Goal: Check status: Check status

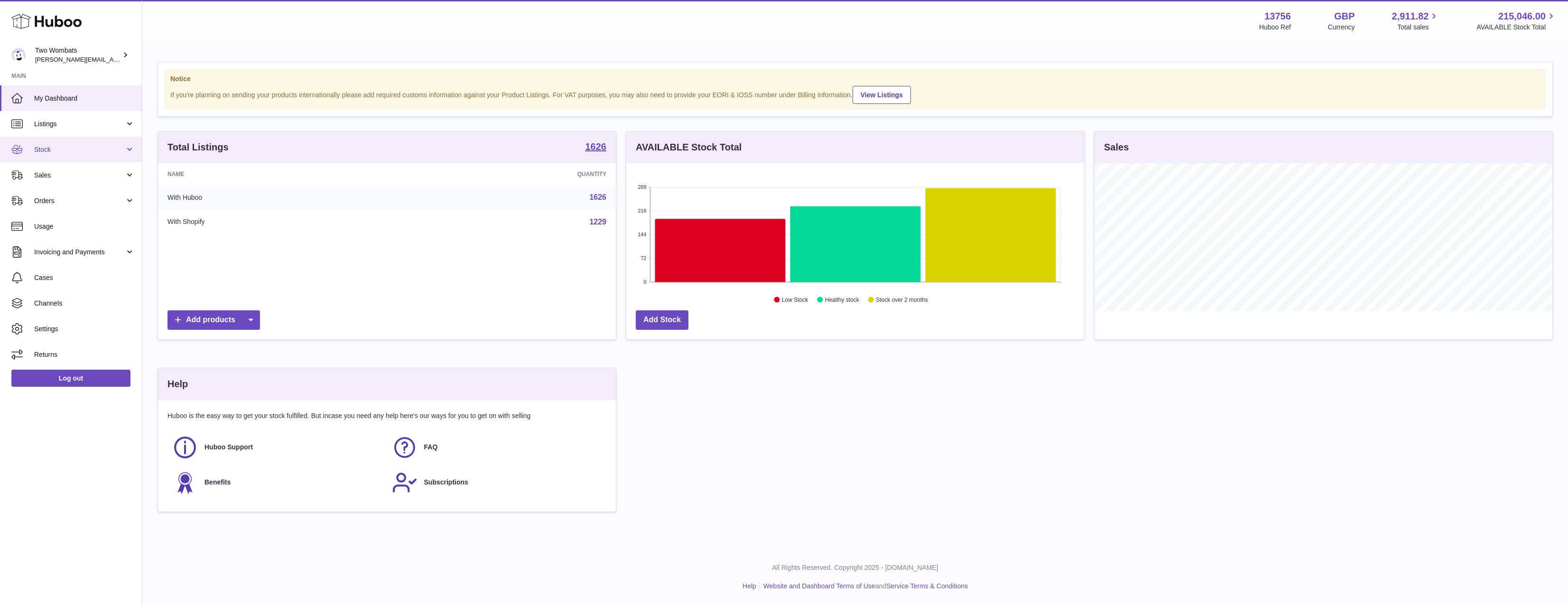
scroll to position [148, 457]
click at [103, 171] on span "Sales" at bounding box center [79, 176] width 91 height 9
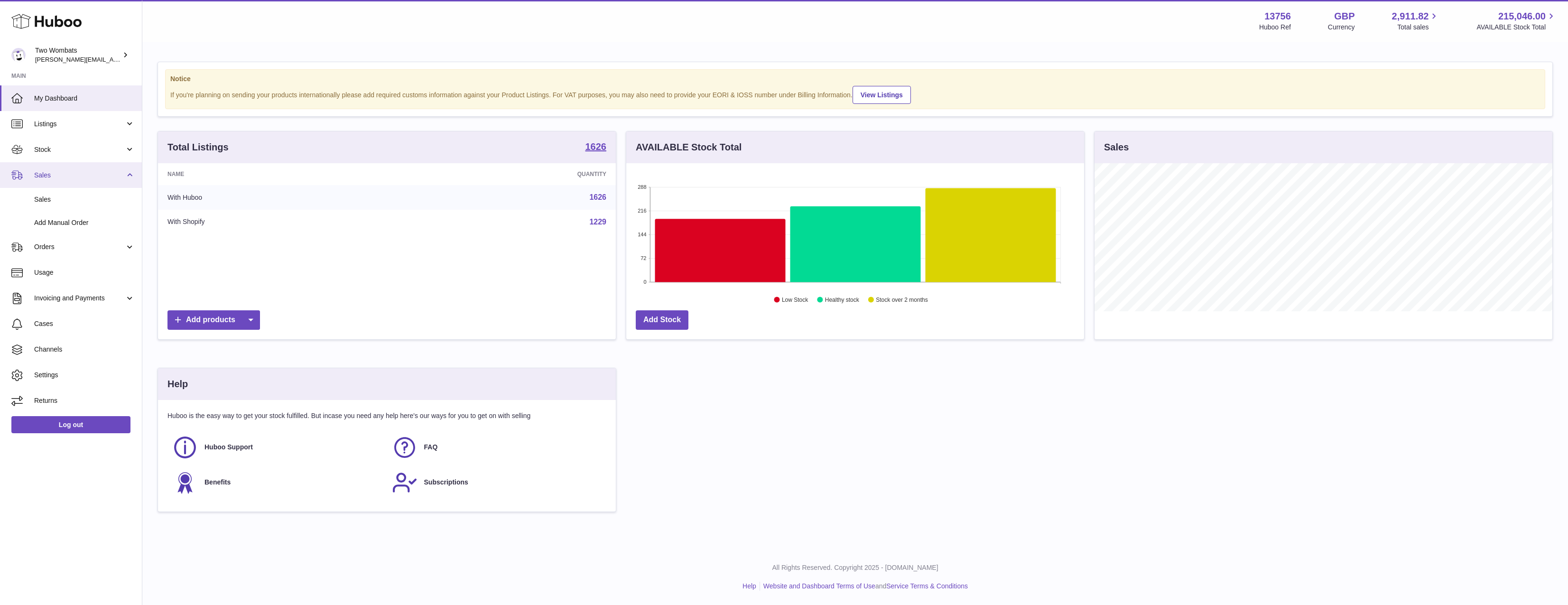
click at [95, 176] on span "Sales" at bounding box center [79, 176] width 91 height 9
click at [95, 172] on span "Sales" at bounding box center [79, 176] width 91 height 9
click at [92, 179] on span "Sales" at bounding box center [79, 176] width 91 height 9
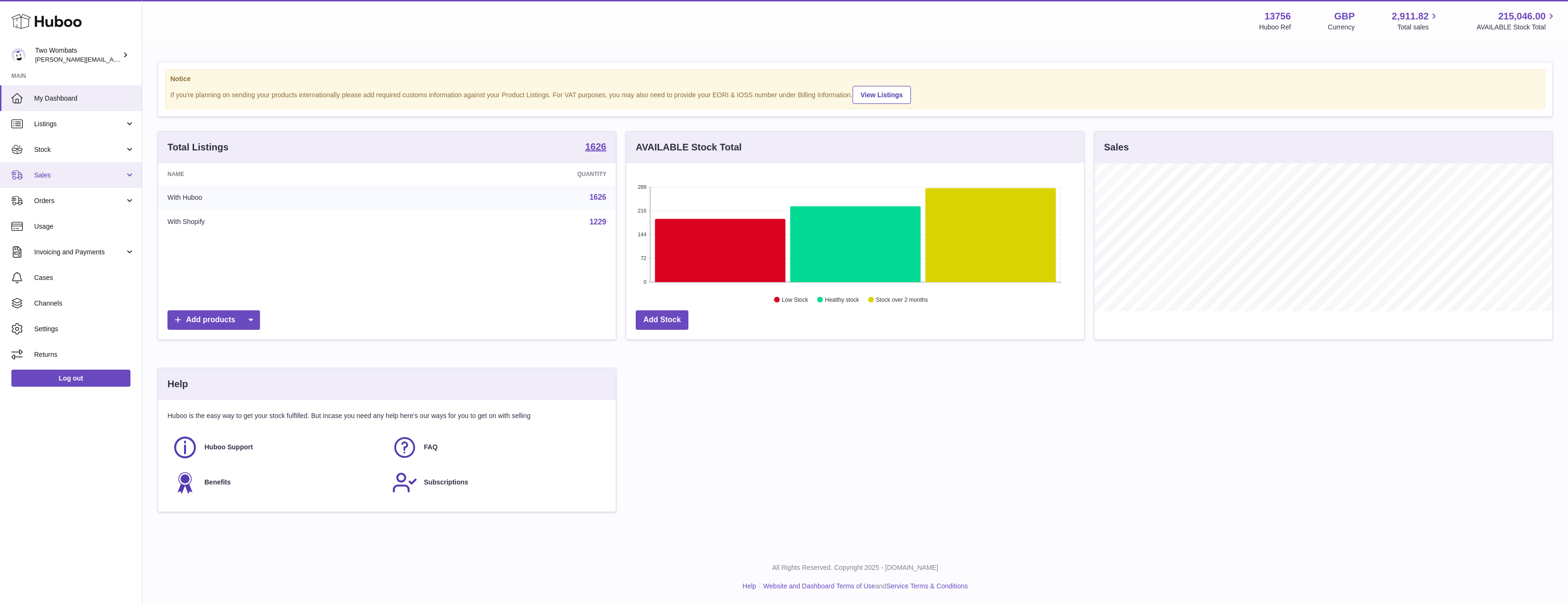
click at [92, 179] on span "Sales" at bounding box center [79, 176] width 91 height 9
click at [67, 169] on link "Sales" at bounding box center [71, 175] width 142 height 26
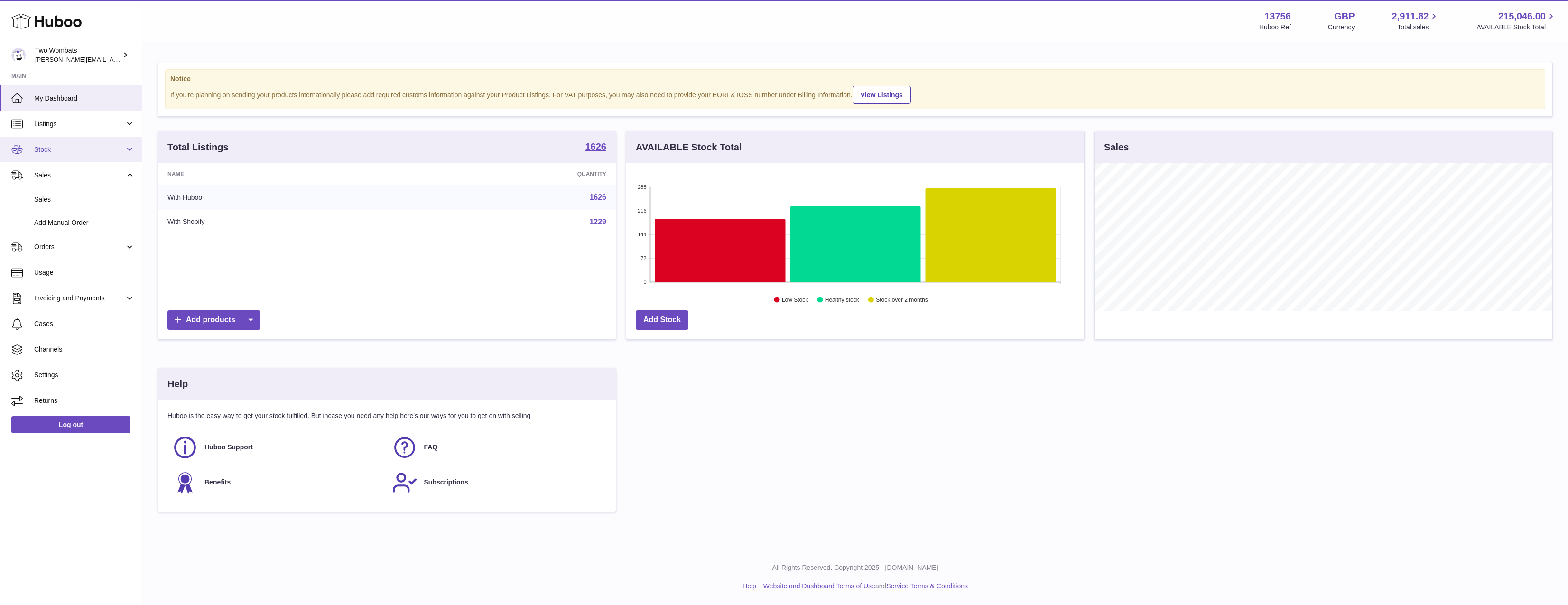
click at [79, 148] on span "Stock" at bounding box center [79, 150] width 91 height 9
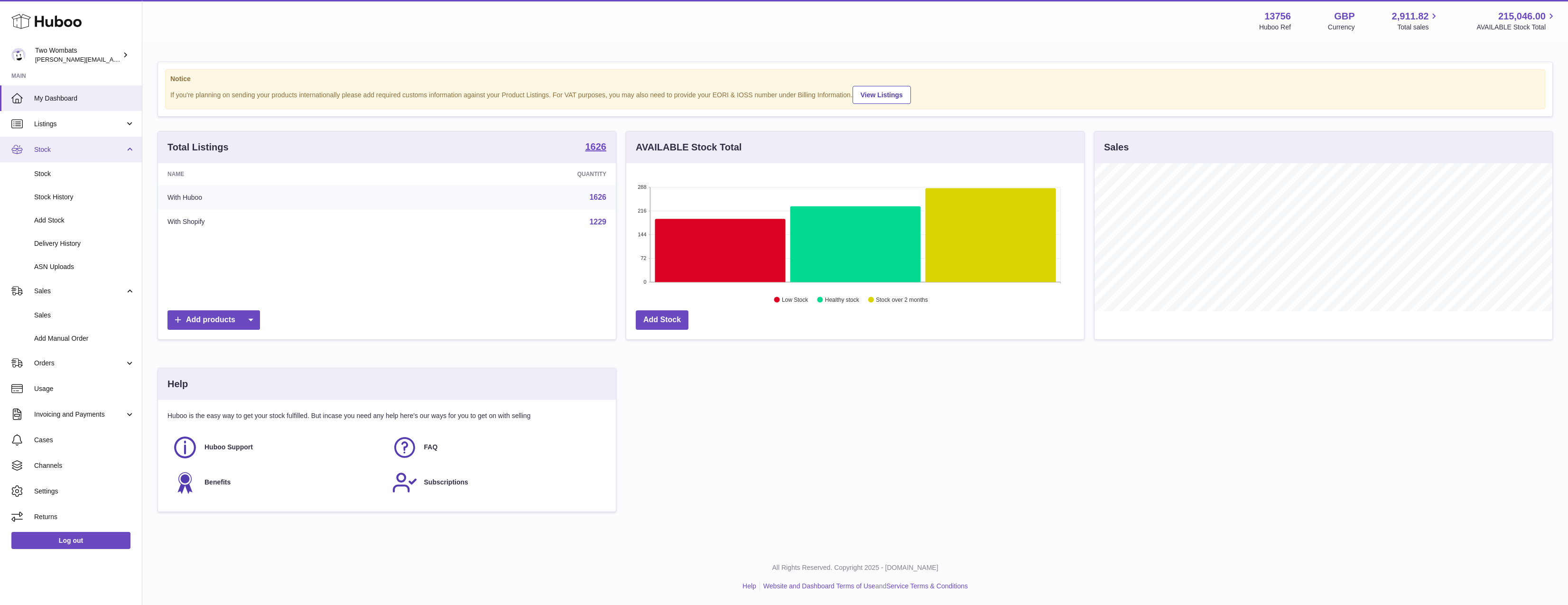
click at [71, 151] on span "Stock" at bounding box center [79, 150] width 91 height 9
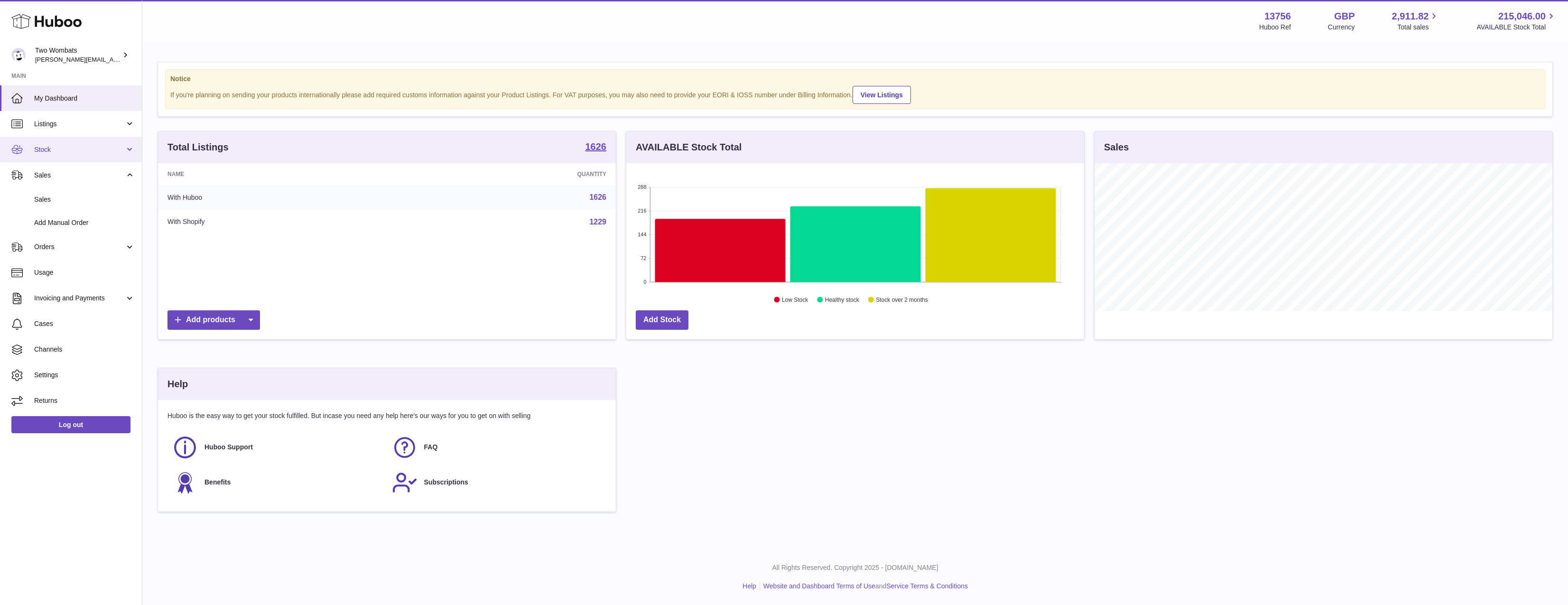
click at [71, 151] on span "Stock" at bounding box center [79, 150] width 91 height 9
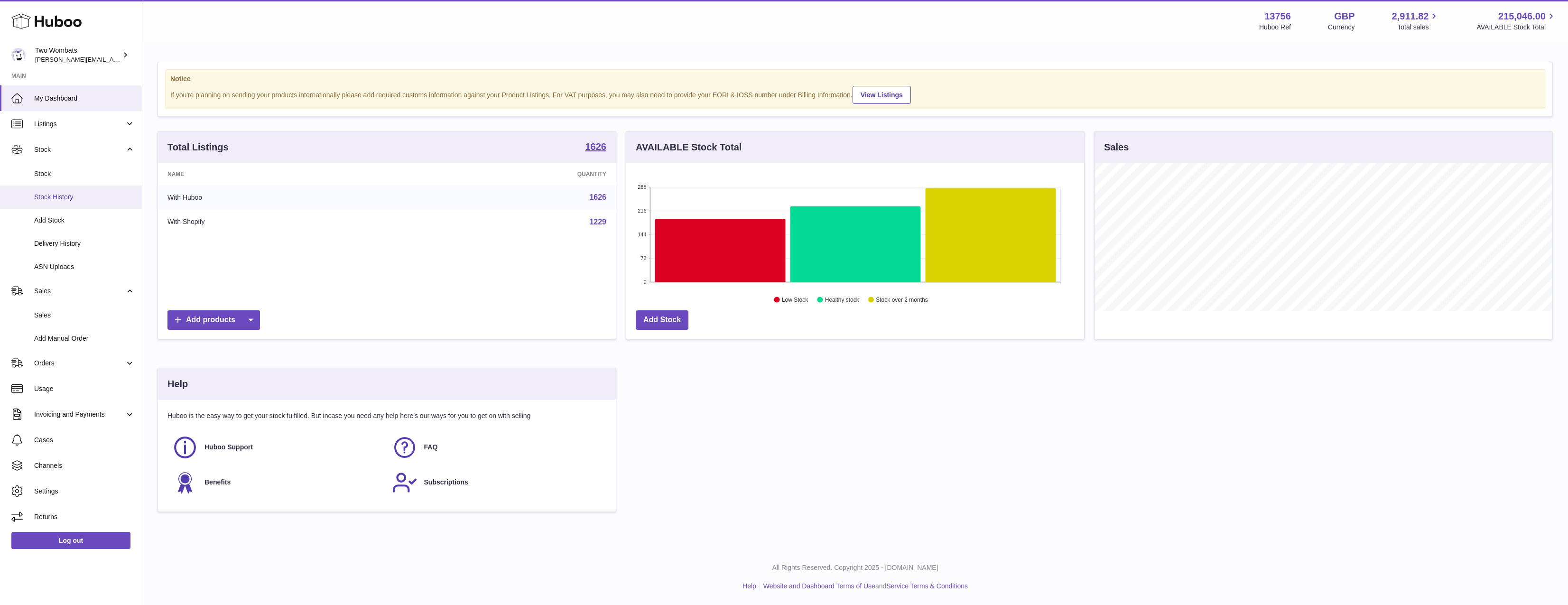
click at [57, 202] on link "Stock History" at bounding box center [71, 197] width 142 height 23
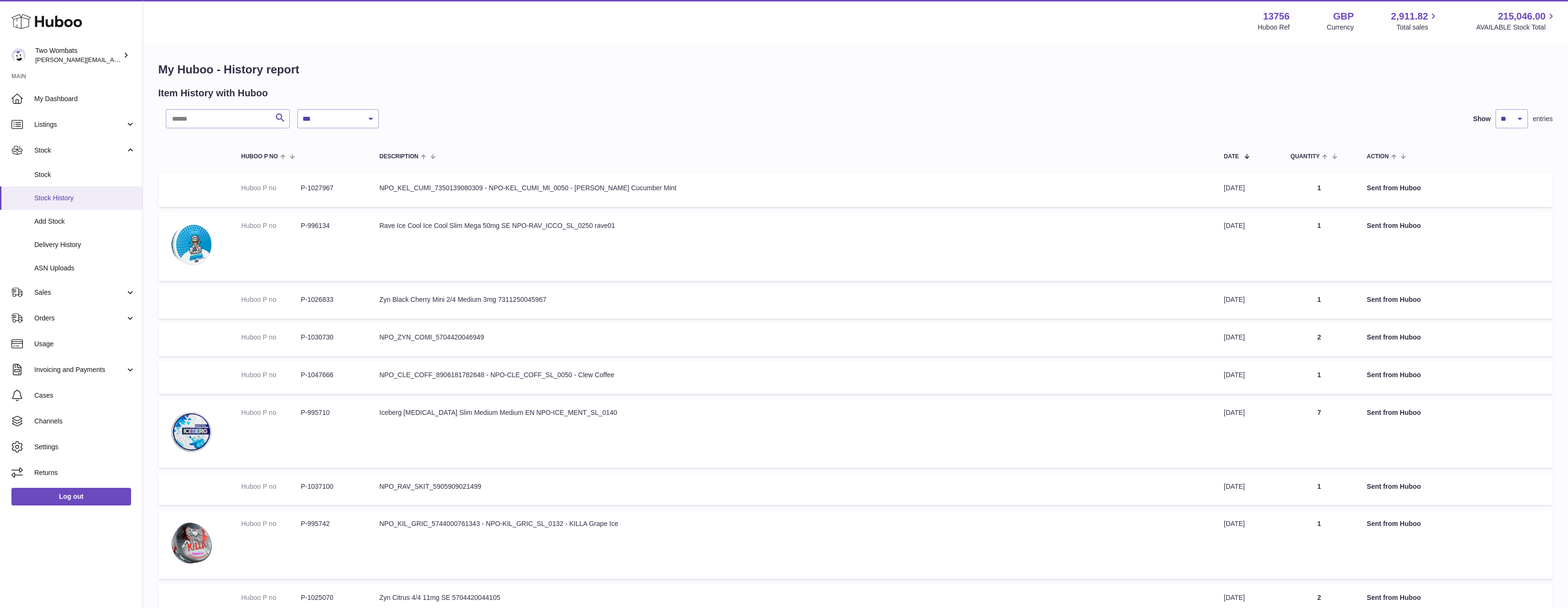
click at [97, 204] on link "Stock History" at bounding box center [71, 198] width 143 height 23
click at [83, 237] on link "Delivery History" at bounding box center [71, 245] width 143 height 23
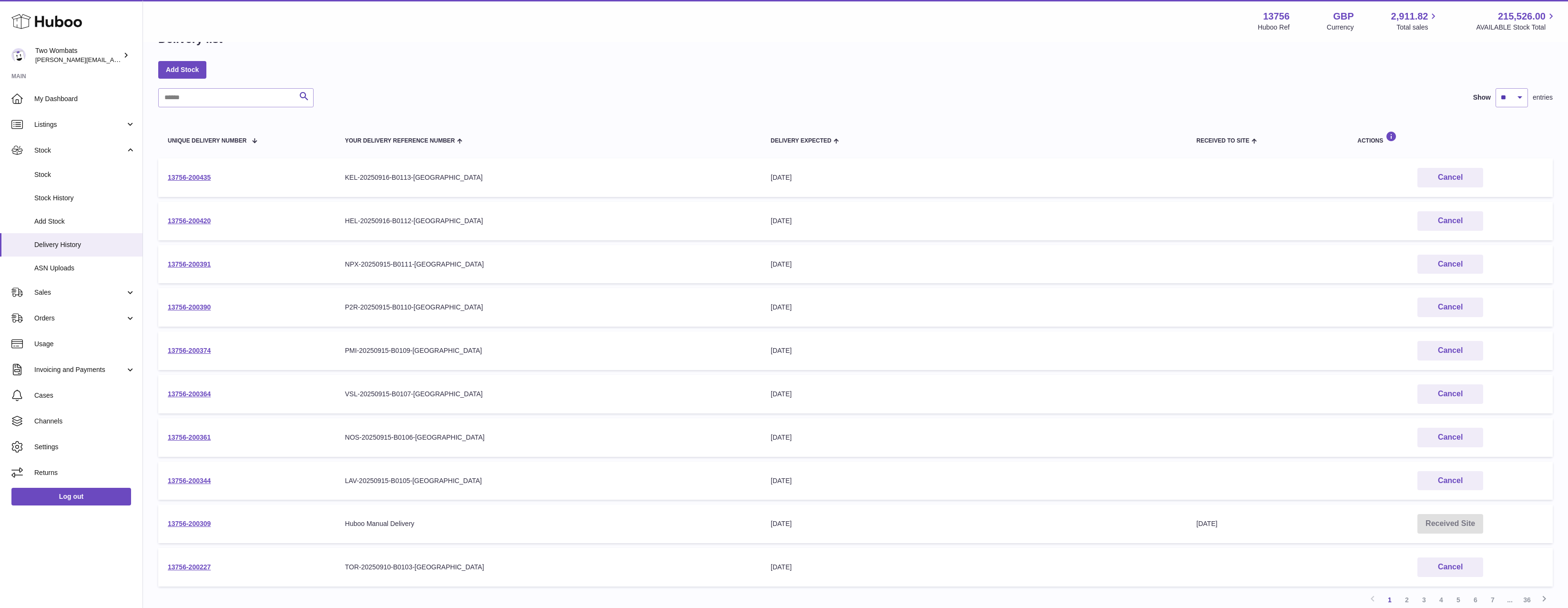
scroll to position [113, 0]
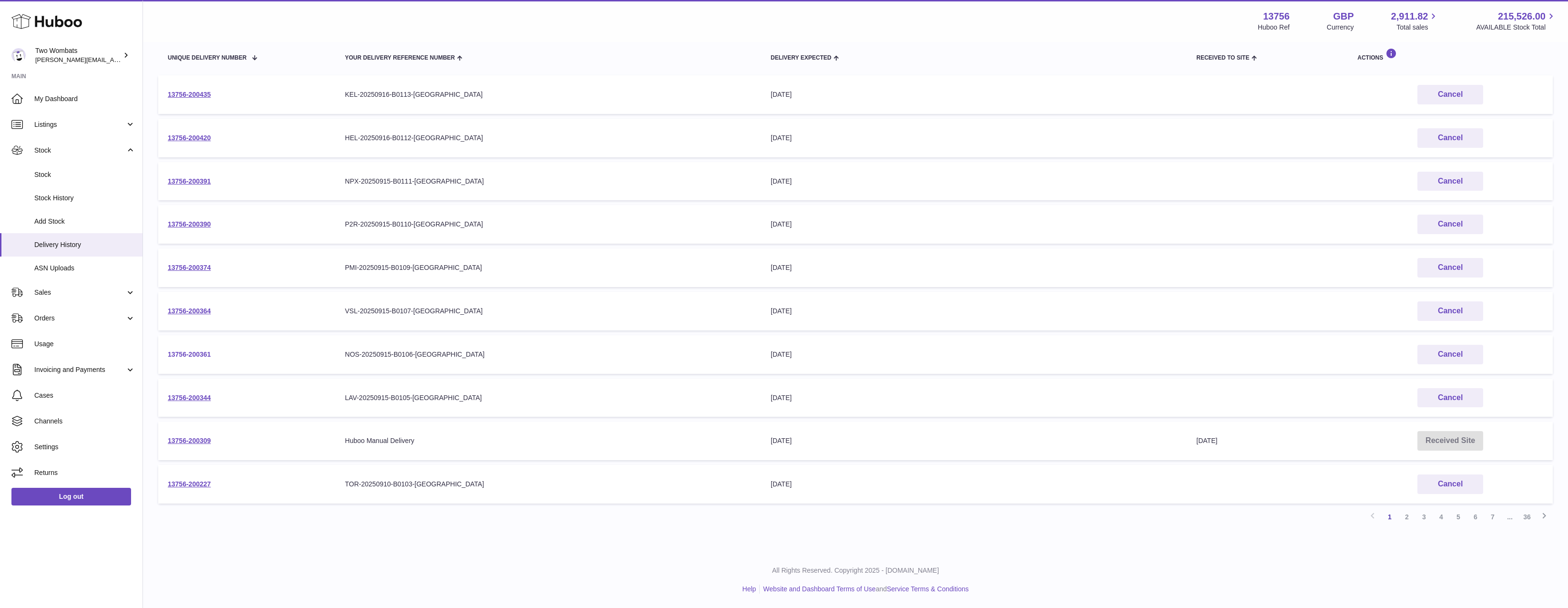
click at [186, 355] on link "13756-200361" at bounding box center [189, 354] width 43 height 8
click at [1410, 514] on link "2" at bounding box center [1407, 517] width 17 height 17
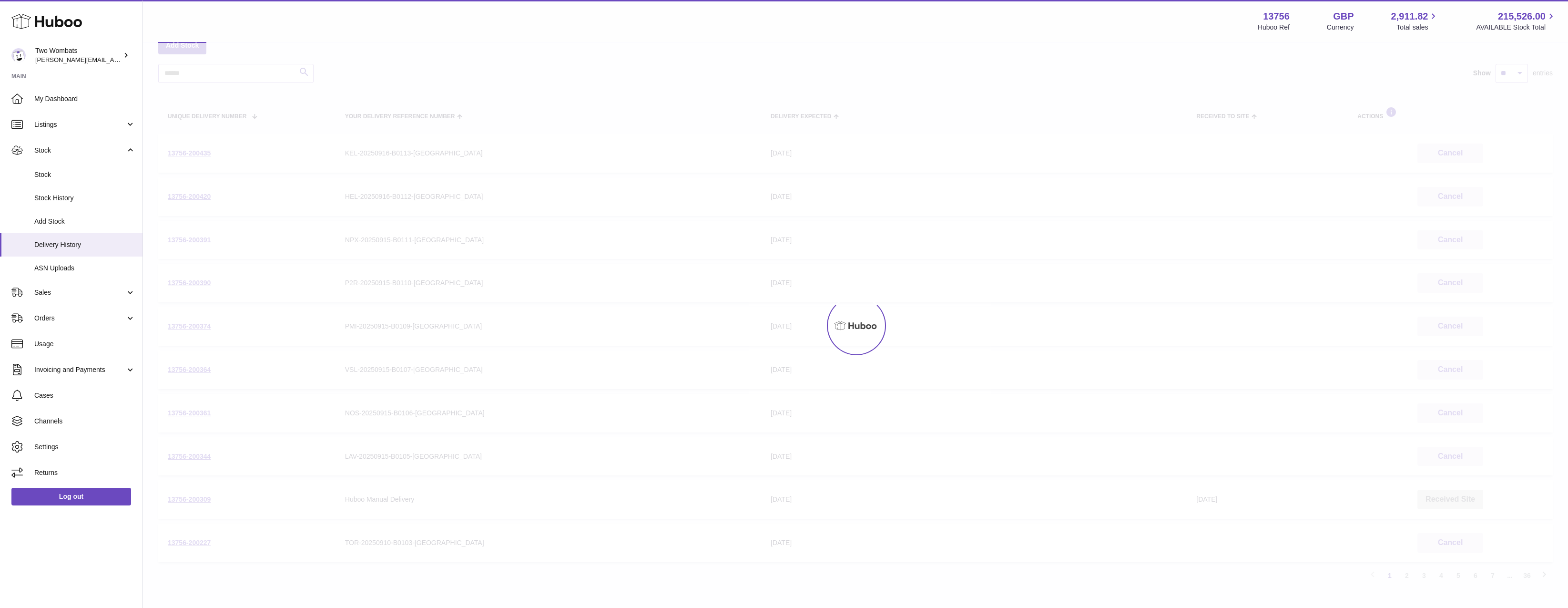
scroll to position [43, 0]
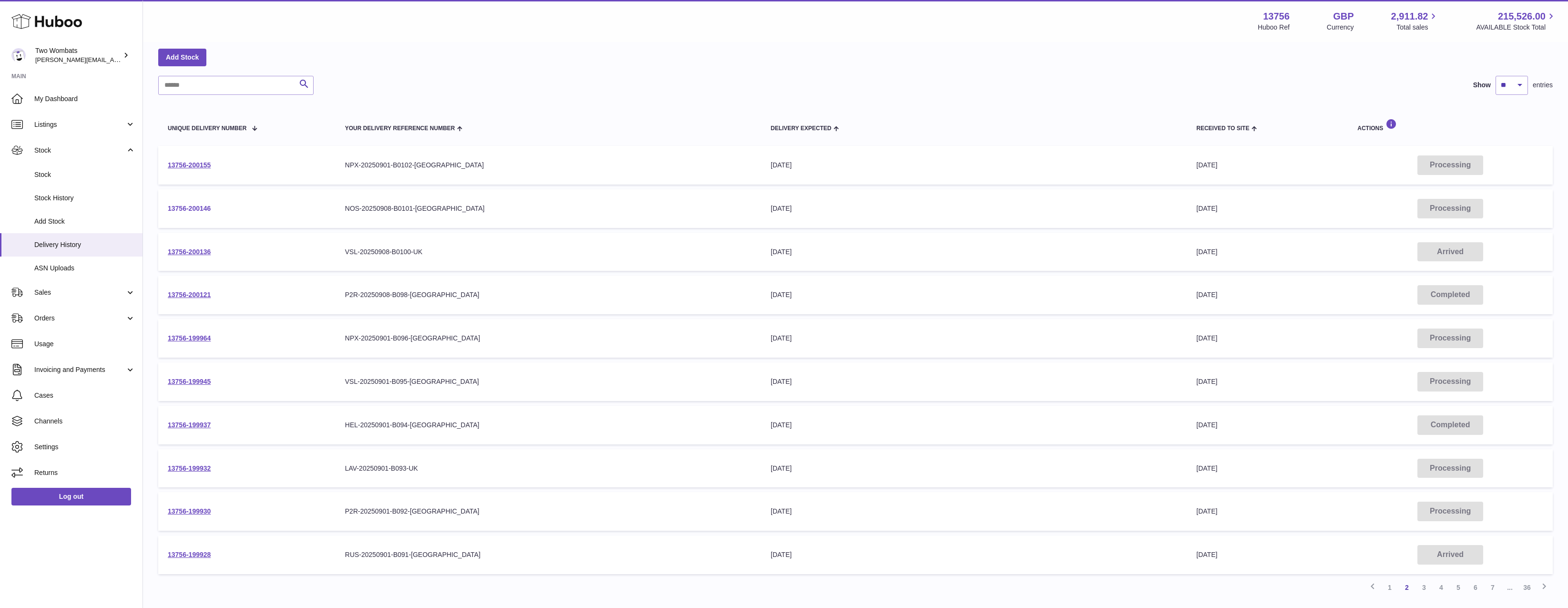
click at [194, 204] on link "13756-200146" at bounding box center [189, 208] width 43 height 8
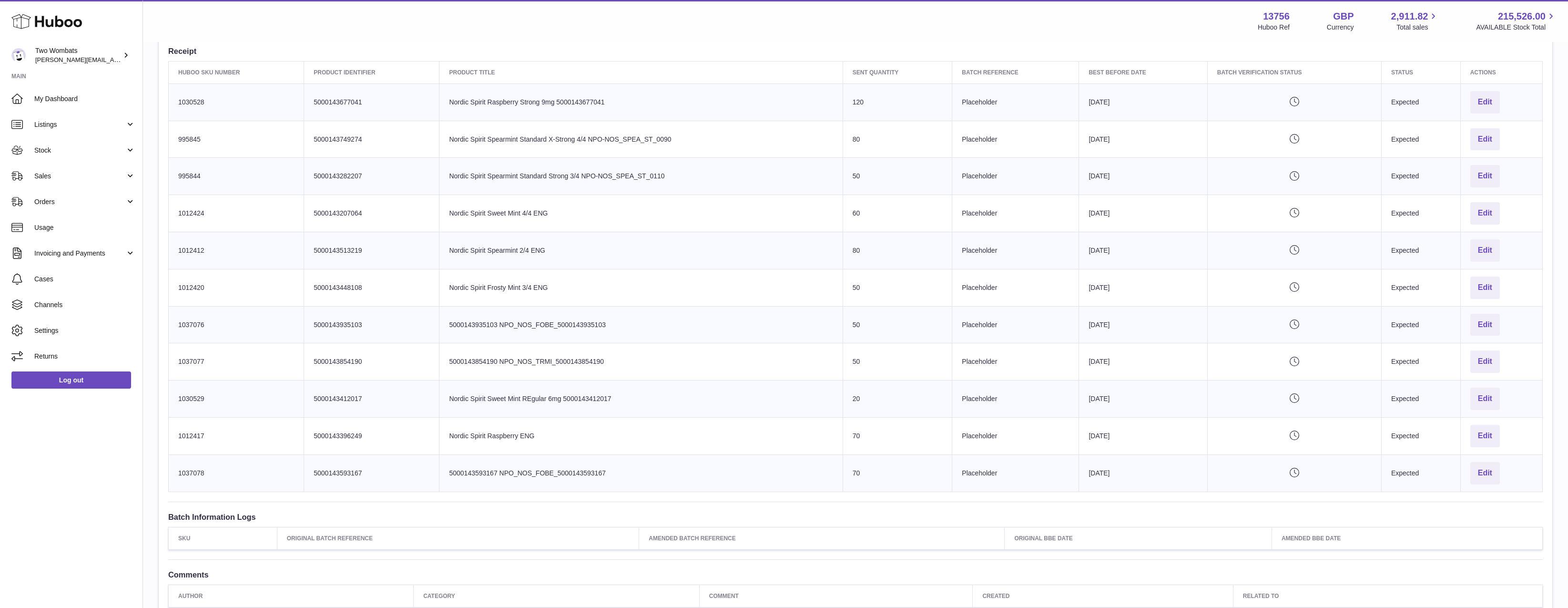
scroll to position [286, 0]
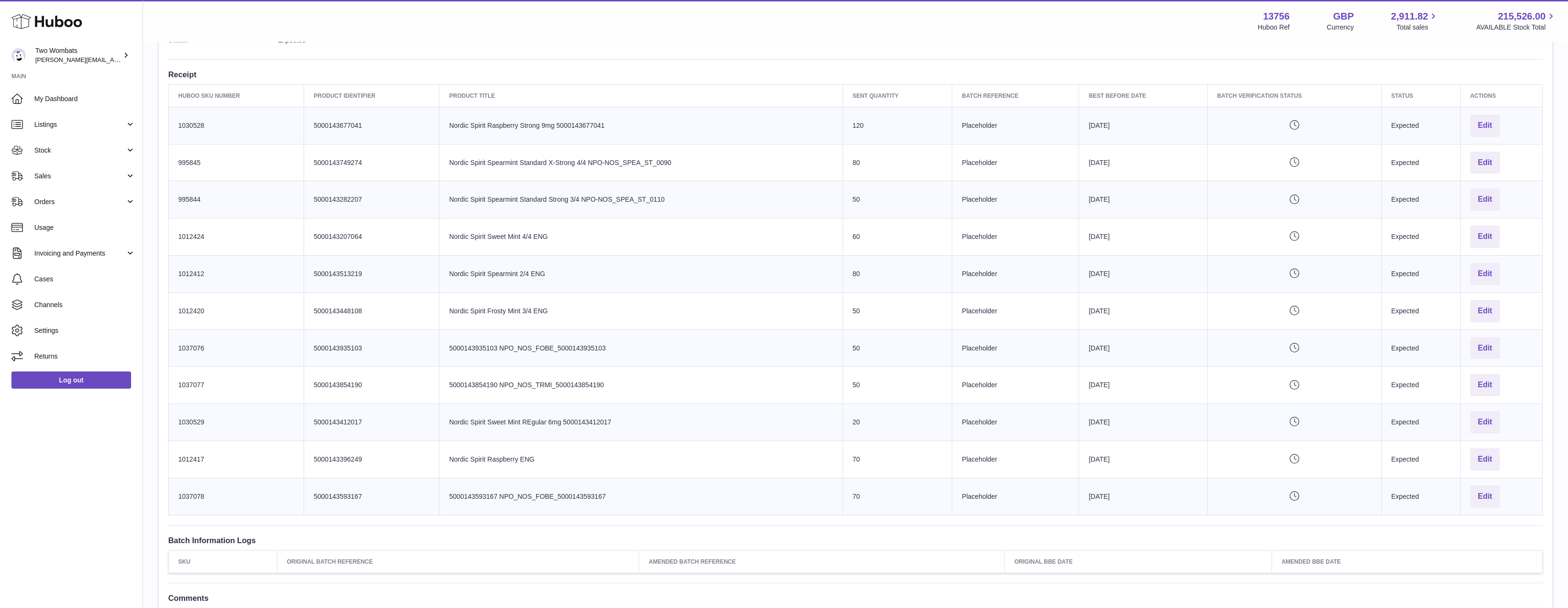
drag, startPoint x: 864, startPoint y: 496, endPoint x: 828, endPoint y: 191, distance: 307.1
click at [828, 191] on tbody "Huboo SKU Number 1030528 Client Identifier 5000143677041 Product title Nordic S…" at bounding box center [855, 311] width 1374 height 408
click at [828, 190] on td "Product title Nordic Spirit Spearmint Standard Strong 3/4 NPO-NOS_SPEA_ST_0110" at bounding box center [640, 200] width 403 height 37
drag, startPoint x: 464, startPoint y: 455, endPoint x: 648, endPoint y: 496, distance: 188.5
click at [597, 482] on tbody "Huboo SKU Number 1030528 Client Identifier 5000143677041 Product title Nordic S…" at bounding box center [855, 311] width 1374 height 408
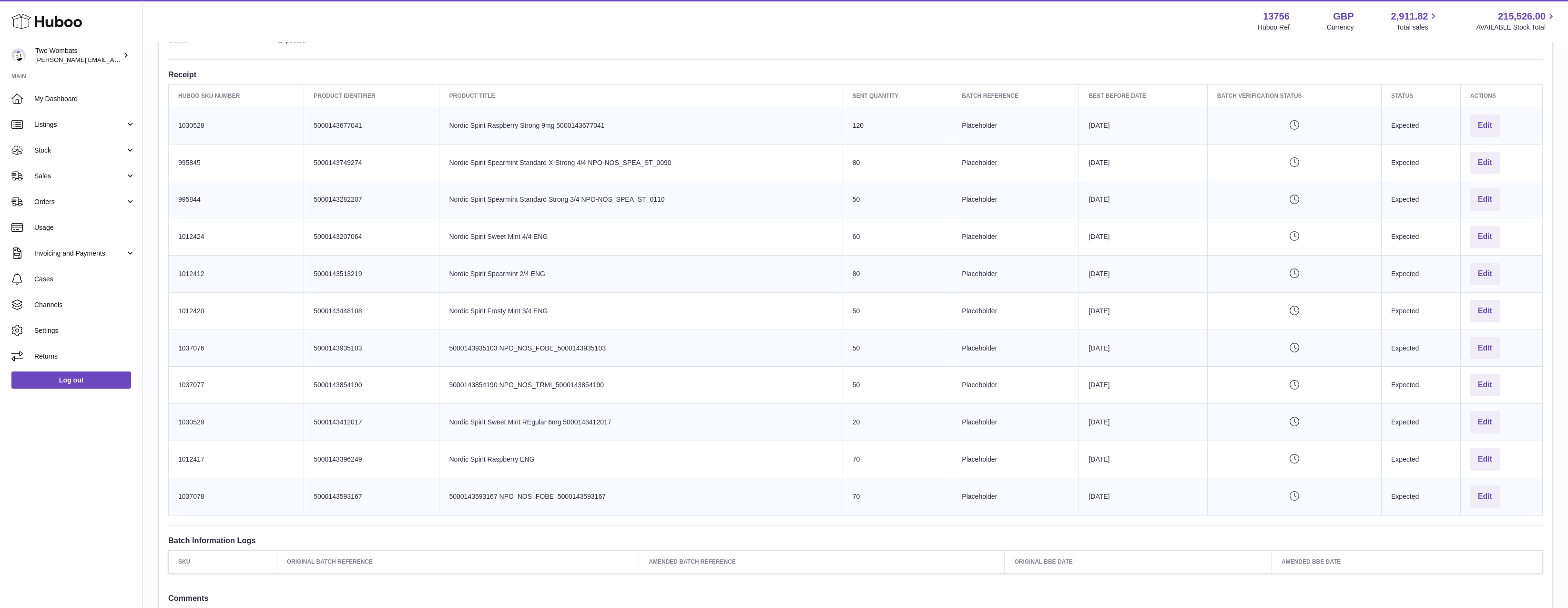
click at [649, 497] on td "Product title 5000143593167 NPO_NOS_FOBE_5000143593167" at bounding box center [640, 496] width 403 height 37
drag, startPoint x: 643, startPoint y: 497, endPoint x: 470, endPoint y: 489, distance: 173.2
click at [470, 489] on td "Product title 5000143593167 NPO_NOS_FOBE_5000143593167" at bounding box center [640, 496] width 403 height 37
drag, startPoint x: 637, startPoint y: 196, endPoint x: 867, endPoint y: 202, distance: 230.1
click at [867, 202] on tr "Huboo SKU Number 995844 Client Identifier 5000143282207 Product title Nordic Sp…" at bounding box center [855, 200] width 1374 height 37
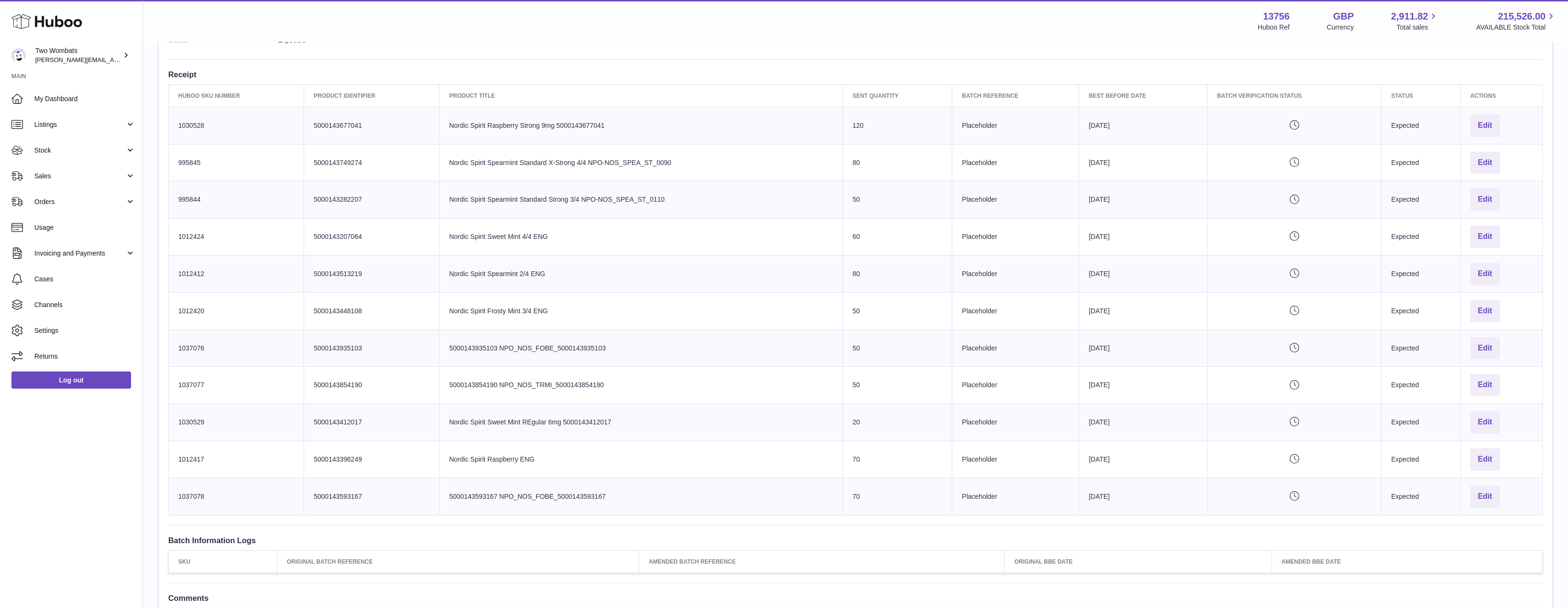
click at [867, 202] on td "Sent Quantity 50" at bounding box center [897, 200] width 109 height 37
drag, startPoint x: 867, startPoint y: 202, endPoint x: 445, endPoint y: 194, distance: 422.1
click at [445, 194] on tr "Huboo SKU Number 995844 Client Identifier 5000143282207 Product title Nordic Sp…" at bounding box center [855, 200] width 1374 height 37
click at [445, 194] on td "Product title Nordic Spirit Spearmint Standard Strong 3/4 NPO-NOS_SPEA_ST_0110" at bounding box center [640, 200] width 403 height 37
drag, startPoint x: 464, startPoint y: 221, endPoint x: 461, endPoint y: 200, distance: 21.2
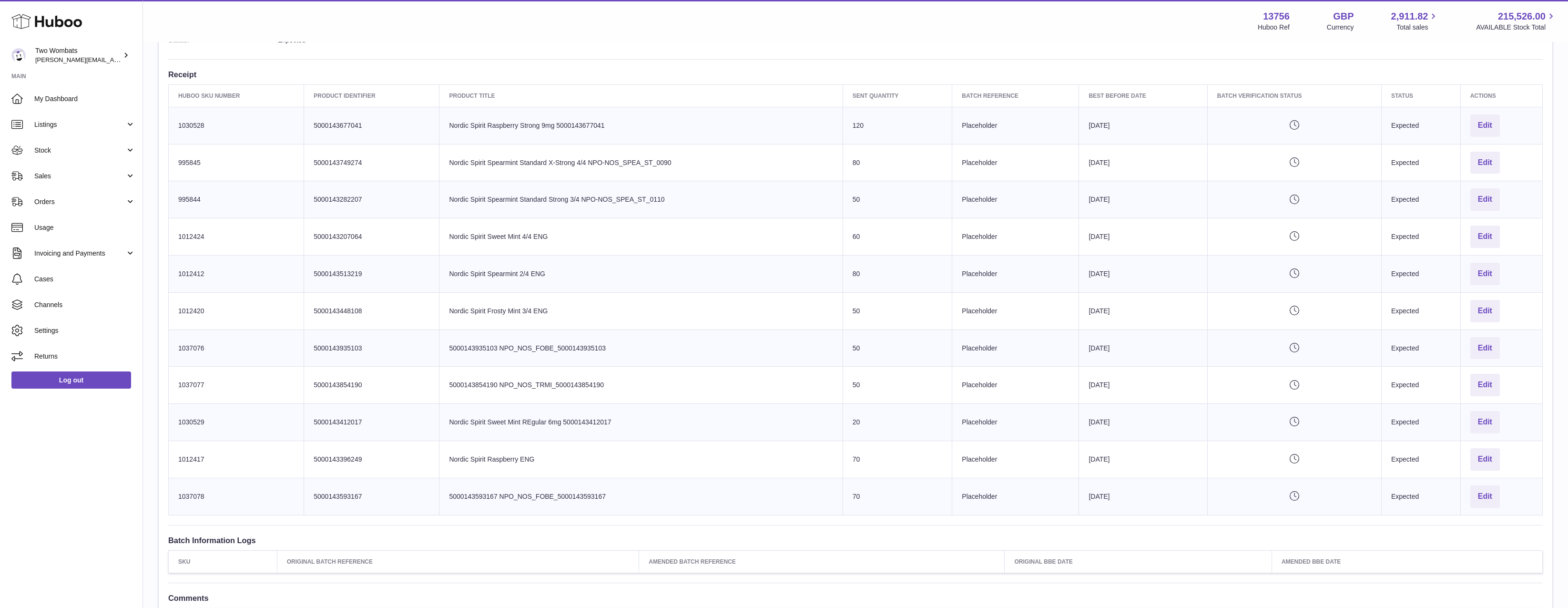
click at [463, 220] on td "Product title Nordic Spirit Sweet Mint 4/4 ENG" at bounding box center [640, 237] width 403 height 37
drag, startPoint x: 462, startPoint y: 198, endPoint x: 707, endPoint y: 191, distance: 245.1
click at [707, 191] on td "Product title Nordic Spirit Spearmint Standard Strong 3/4 NPO-NOS_SPEA_ST_0110" at bounding box center [640, 200] width 403 height 37
click at [708, 191] on td "Product title Nordic Spirit Spearmint Standard Strong 3/4 NPO-NOS_SPEA_ST_0110" at bounding box center [640, 200] width 403 height 37
drag, startPoint x: 498, startPoint y: 258, endPoint x: 587, endPoint y: 298, distance: 97.6
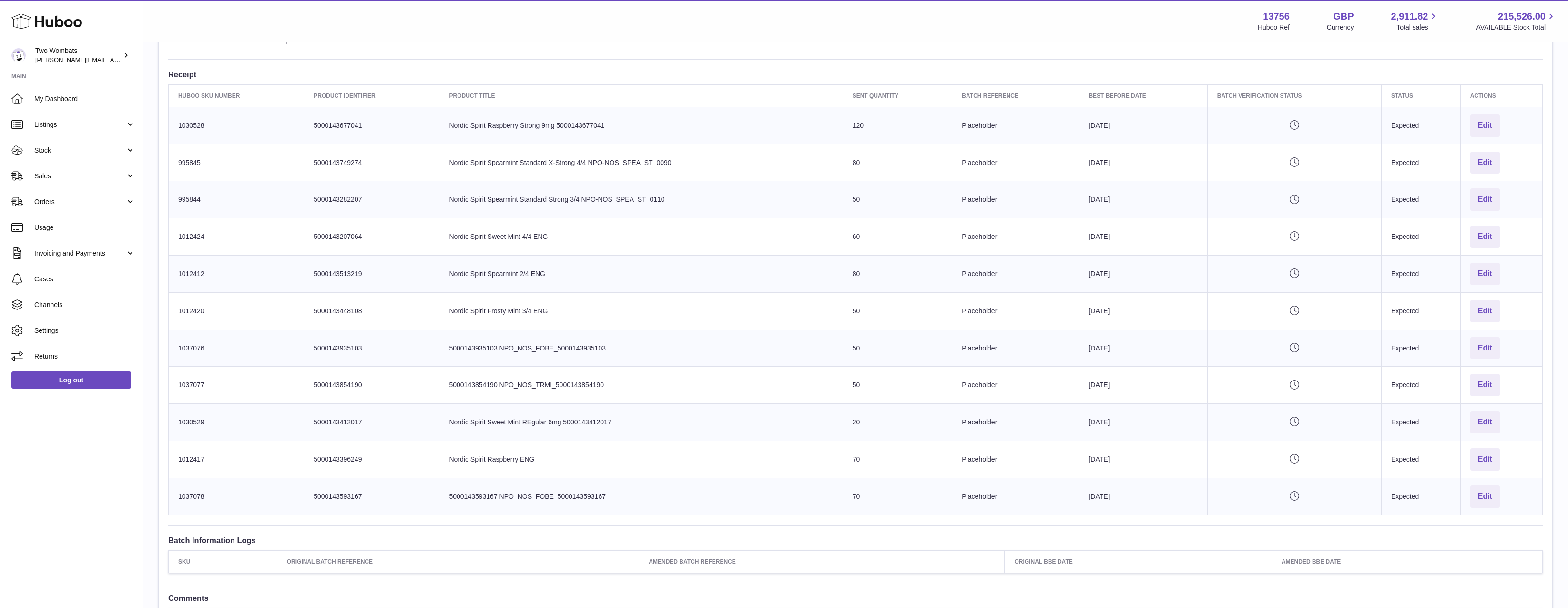
click at [587, 298] on tbody "Huboo SKU Number 1030528 Client Identifier 5000143677041 Product title Nordic S…" at bounding box center [855, 311] width 1374 height 408
click at [736, 351] on td "Product title 5000143935103 NPO_NOS_FOBE_5000143935103" at bounding box center [640, 348] width 403 height 37
drag, startPoint x: 621, startPoint y: 345, endPoint x: 427, endPoint y: 343, distance: 194.0
click at [427, 343] on tr "Huboo SKU Number 1037076 Client Identifier 5000143935103 Product title 50001439…" at bounding box center [855, 348] width 1374 height 37
copy td "1037076"
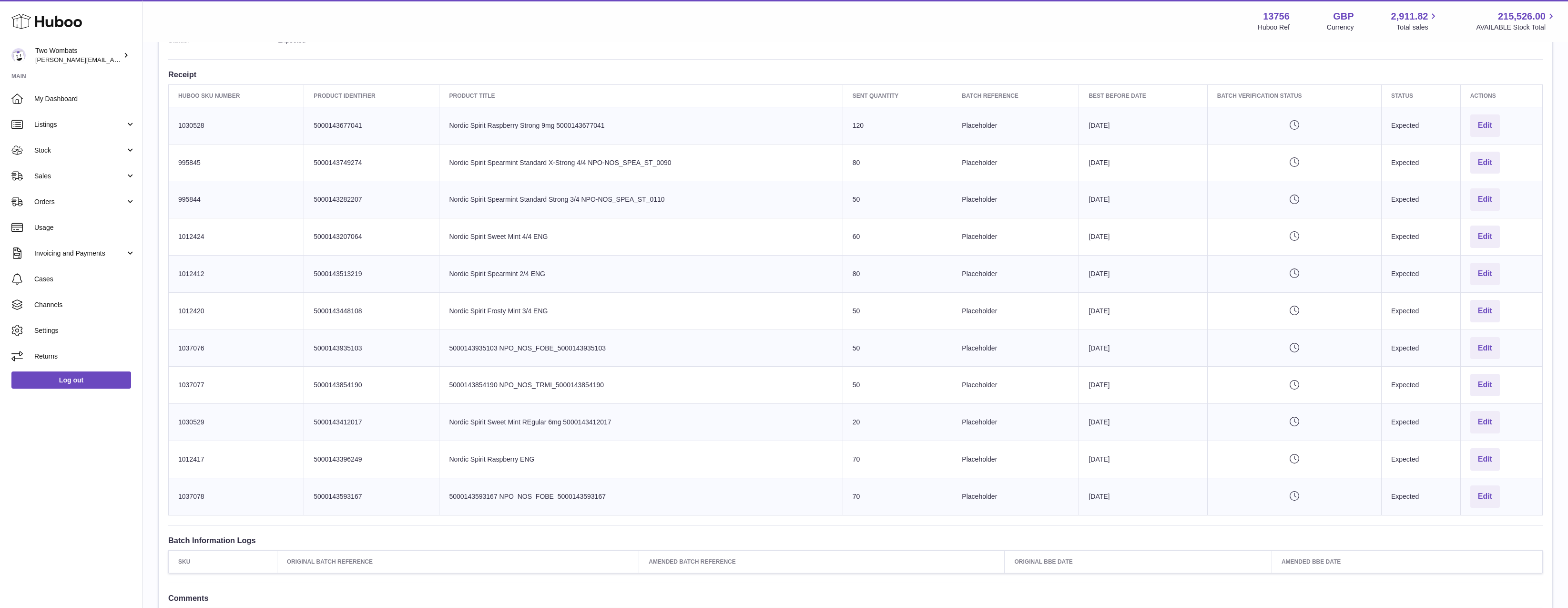
drag, startPoint x: 213, startPoint y: 345, endPoint x: 172, endPoint y: 353, distance: 41.8
click at [172, 353] on td "Huboo SKU Number 1037076" at bounding box center [236, 348] width 135 height 37
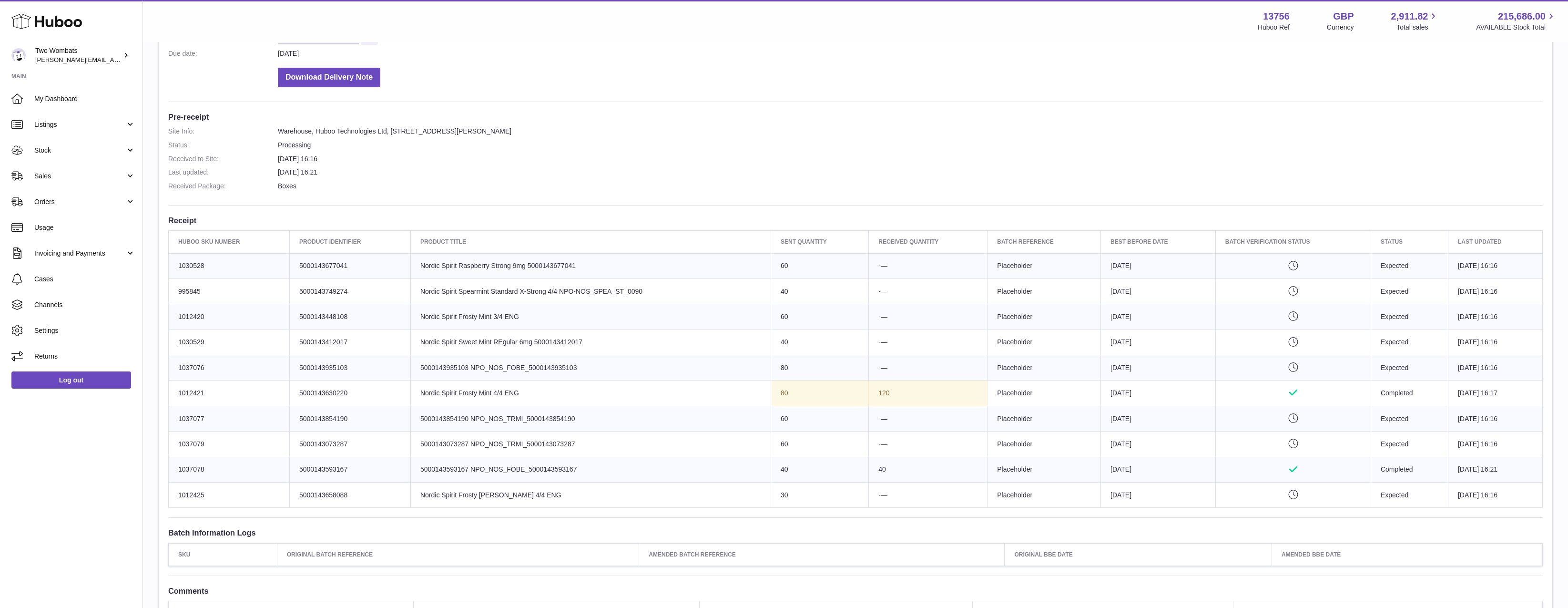
scroll to position [190, 0]
drag, startPoint x: 470, startPoint y: 438, endPoint x: 562, endPoint y: 440, distance: 92.0
click at [562, 440] on td "Product title 5000143073287 NPO_NOS_TRMI_5000143073287" at bounding box center [591, 441] width 360 height 25
drag, startPoint x: 591, startPoint y: 429, endPoint x: 470, endPoint y: 414, distance: 121.9
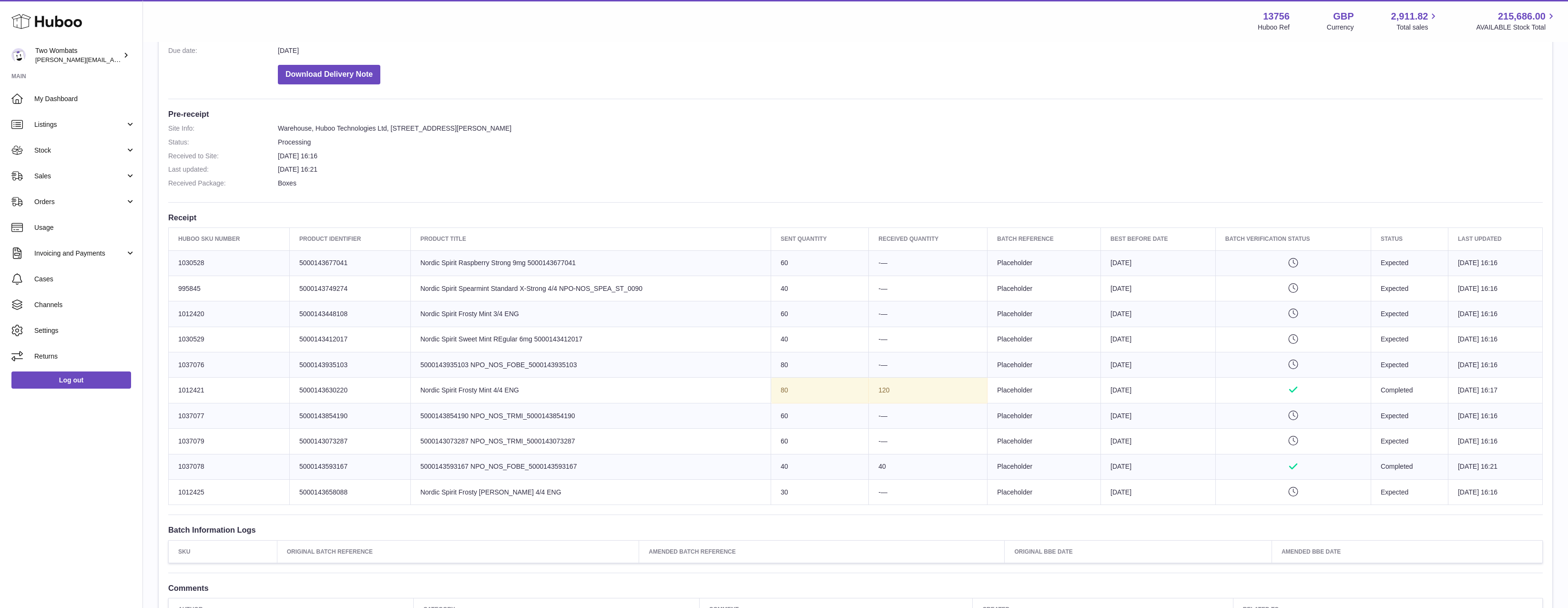
click at [470, 414] on tbody "Huboo SKU Number 1030528 Client Identifier 5000143677041 Product title Nordic S…" at bounding box center [855, 378] width 1374 height 254
click at [470, 414] on td "Product title 5000143854190 NPO_NOS_TRMI_5000143854190" at bounding box center [591, 415] width 360 height 25
drag, startPoint x: 229, startPoint y: 414, endPoint x: 175, endPoint y: 408, distance: 54.3
click at [175, 408] on td "Huboo SKU Number 1037077" at bounding box center [229, 415] width 121 height 25
copy td "1037077"
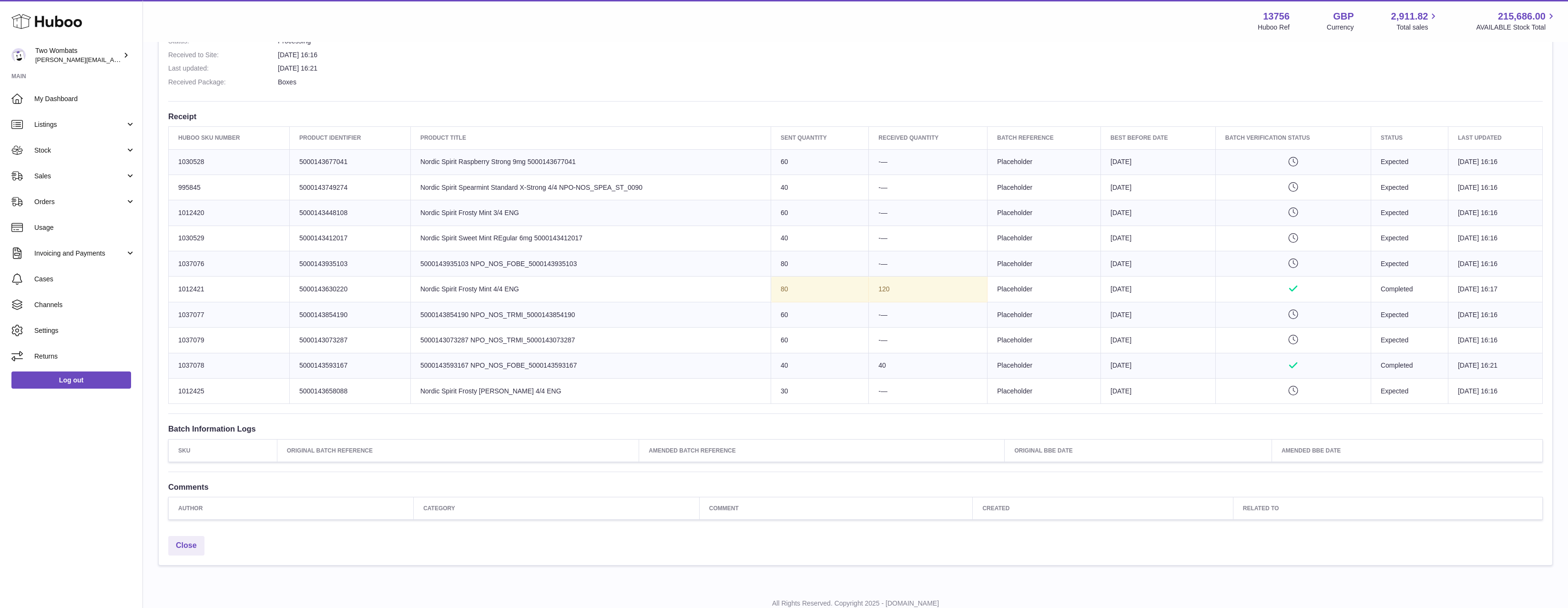
scroll to position [324, 0]
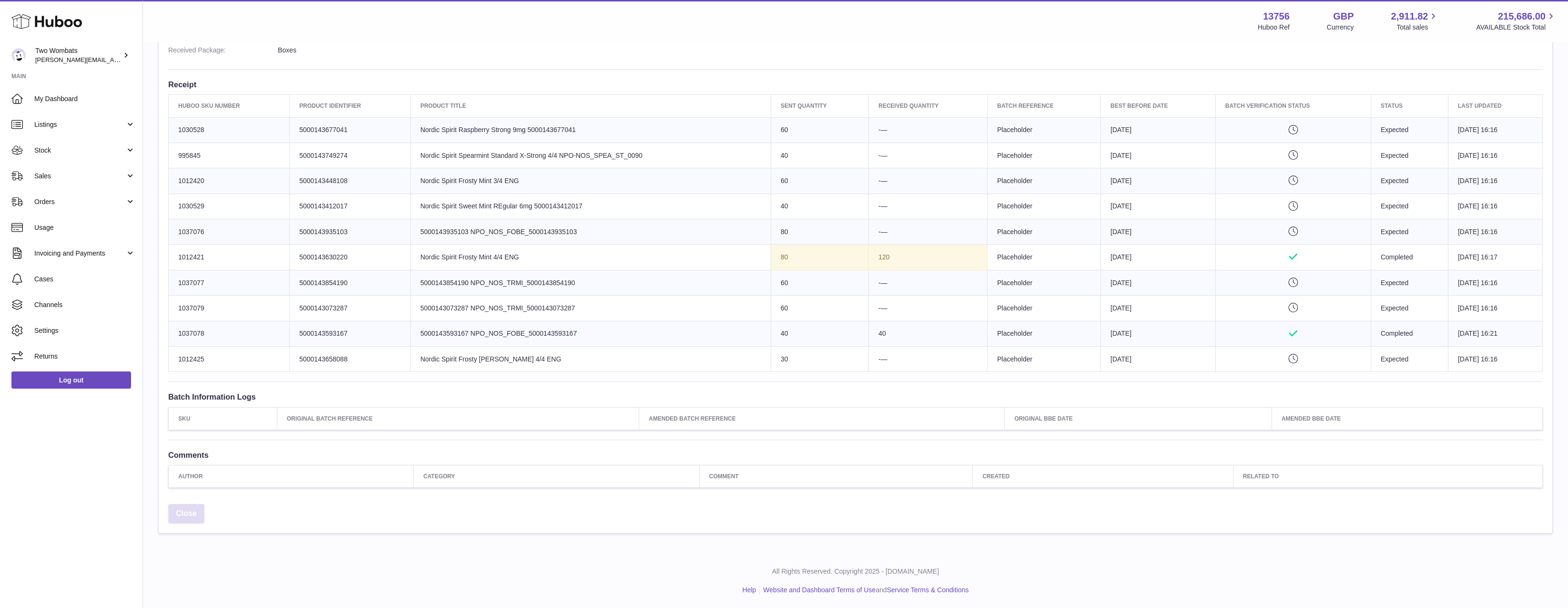
click at [195, 517] on link "Close" at bounding box center [186, 514] width 36 height 20
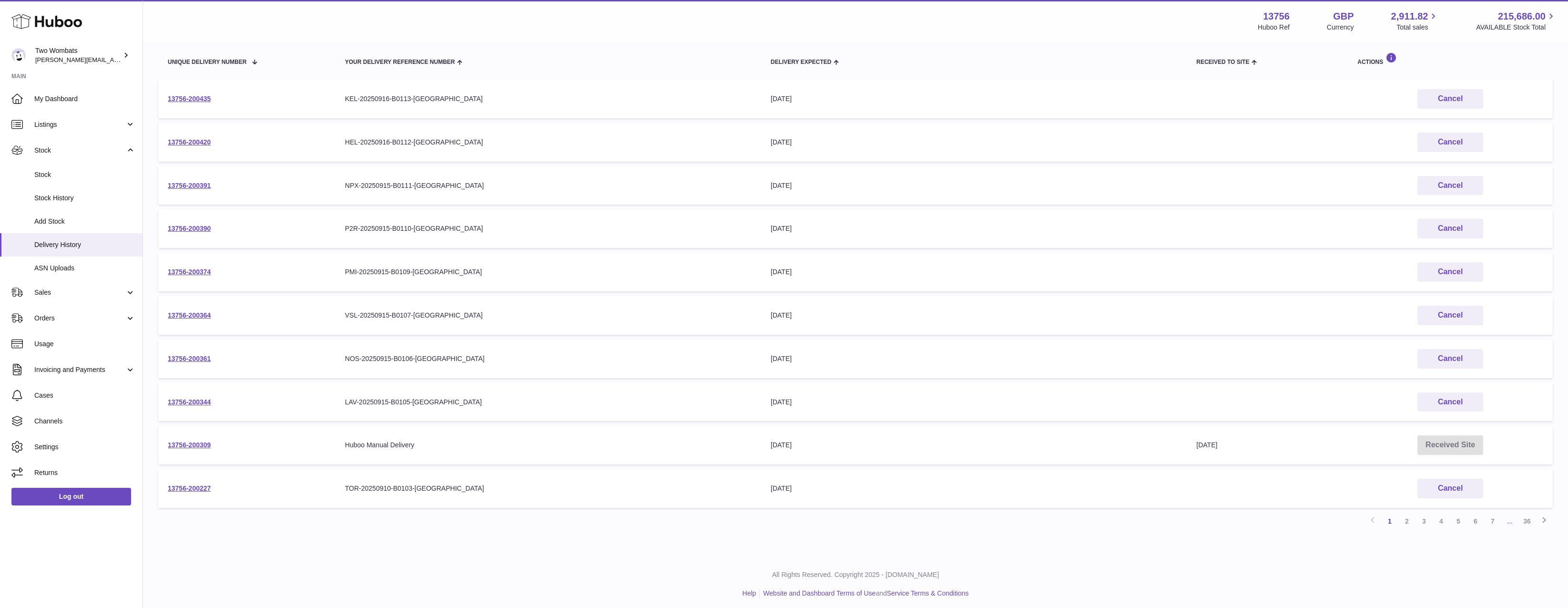
scroll to position [113, 0]
click at [185, 353] on link "13756-200361" at bounding box center [189, 354] width 43 height 8
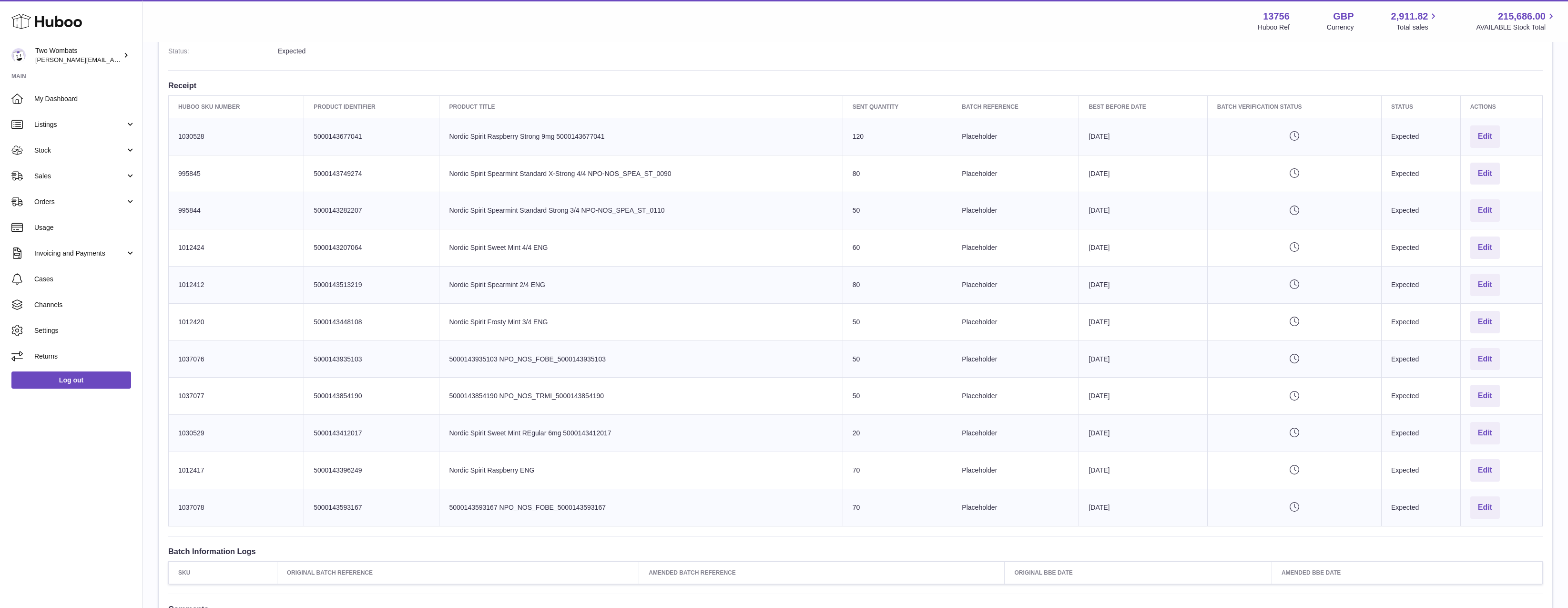
scroll to position [286, 0]
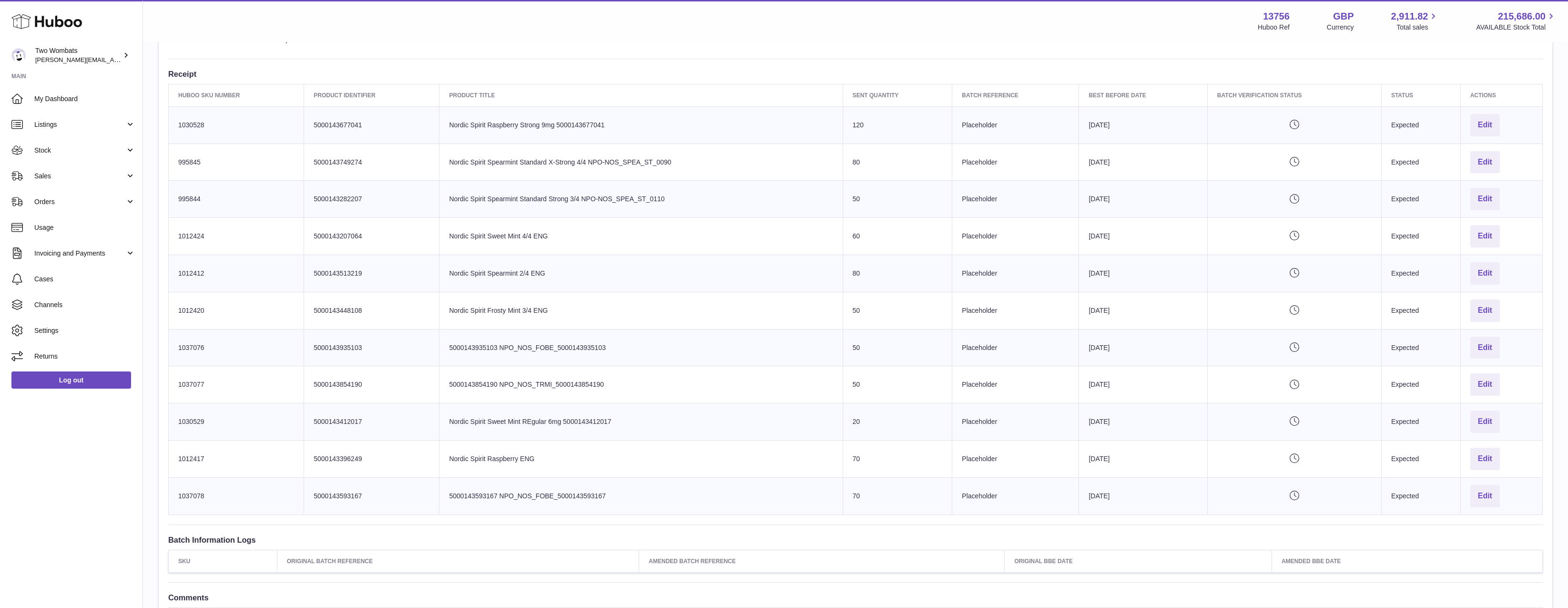
drag, startPoint x: 718, startPoint y: 166, endPoint x: 445, endPoint y: 158, distance: 273.1
click at [445, 158] on td "Product title Nordic Spirit Spearmint Standard X-Strong 4/4 NPO-NOS_SPEA_ST_0090" at bounding box center [640, 162] width 403 height 37
drag, startPoint x: 633, startPoint y: 166, endPoint x: 828, endPoint y: 163, distance: 195.0
click at [828, 163] on td "Product title Nordic Spirit Spearmint Standard X-Strong 4/4 NPO-NOS_SPEA_ST_0090" at bounding box center [640, 162] width 403 height 37
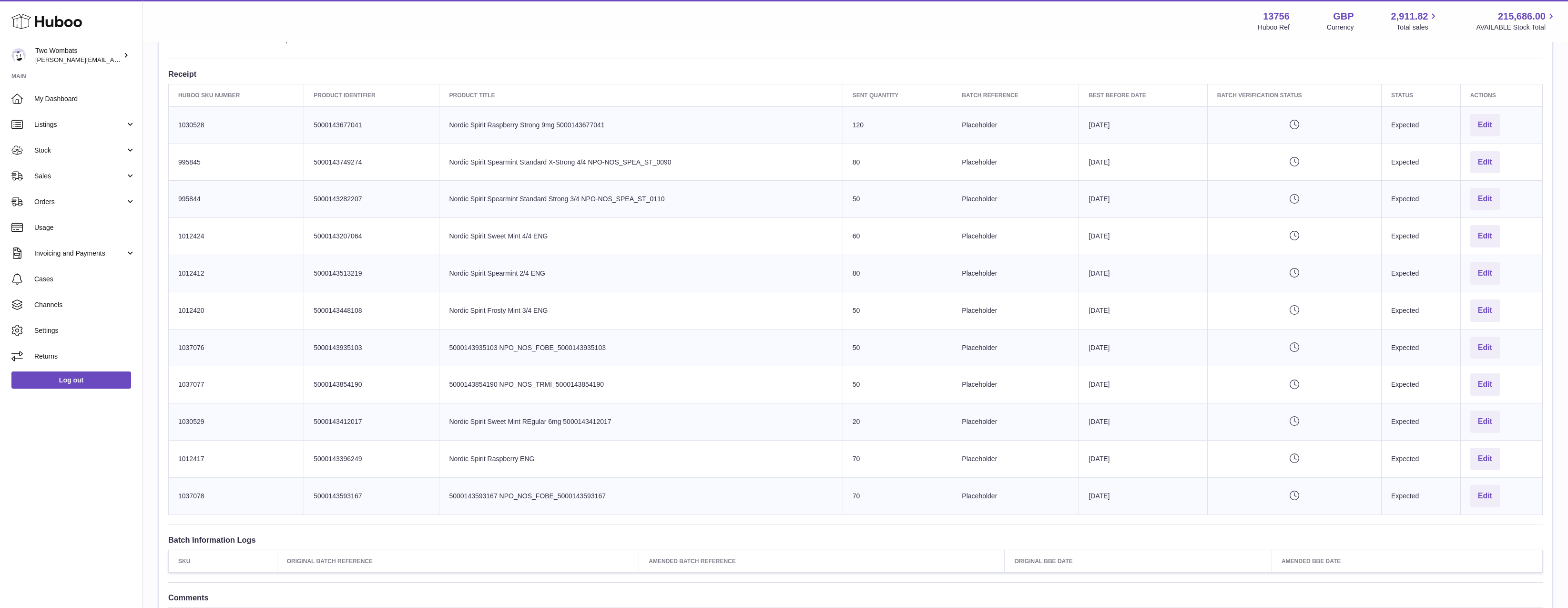
click at [828, 163] on td "Product title Nordic Spirit Spearmint Standard X-Strong 4/4 NPO-NOS_SPEA_ST_0090" at bounding box center [640, 162] width 403 height 37
drag, startPoint x: 582, startPoint y: 242, endPoint x: 463, endPoint y: 244, distance: 119.0
click at [463, 244] on td "Product title Nordic Spirit Sweet Mint 4/4 ENG" at bounding box center [640, 236] width 403 height 37
drag, startPoint x: 459, startPoint y: 232, endPoint x: 553, endPoint y: 237, distance: 94.1
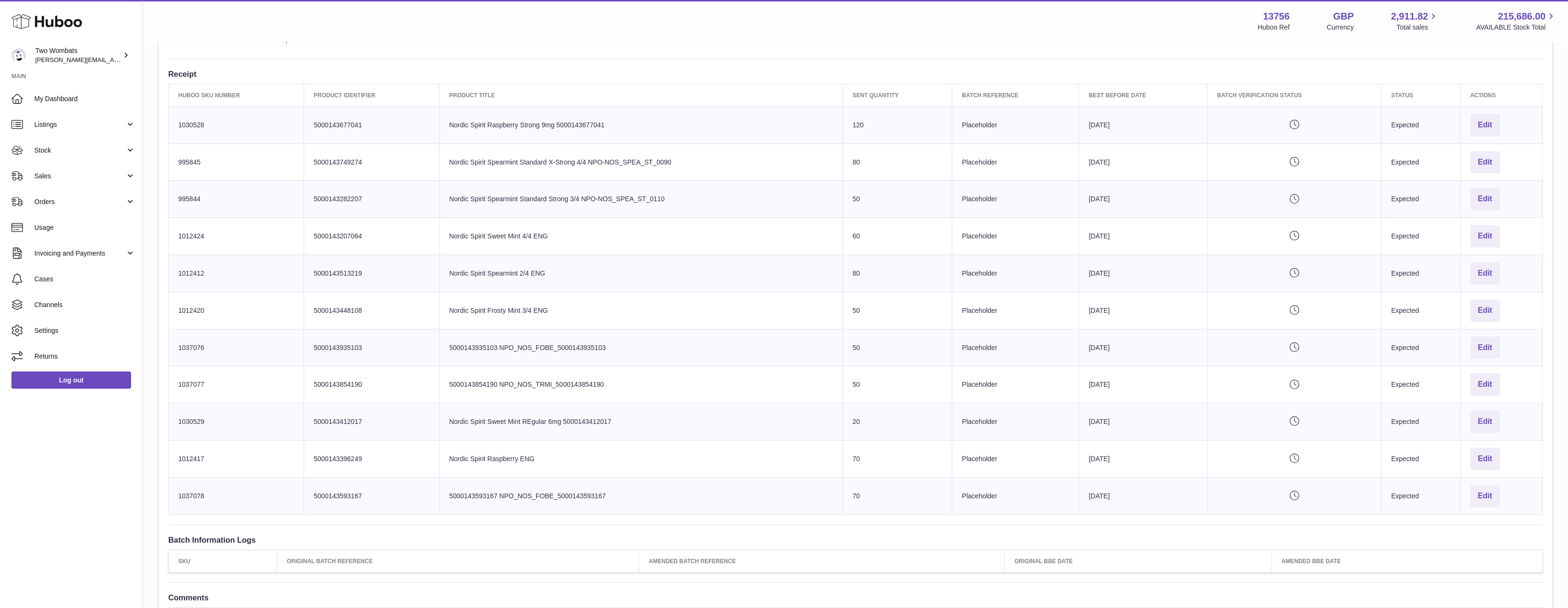
click at [553, 237] on td "Product title Nordic Spirit Sweet Mint 4/4 ENG" at bounding box center [640, 236] width 403 height 37
drag, startPoint x: 553, startPoint y: 237, endPoint x: 469, endPoint y: 238, distance: 84.0
click at [469, 238] on td "Product title Nordic Spirit Sweet Mint 4/4 ENG" at bounding box center [640, 236] width 403 height 37
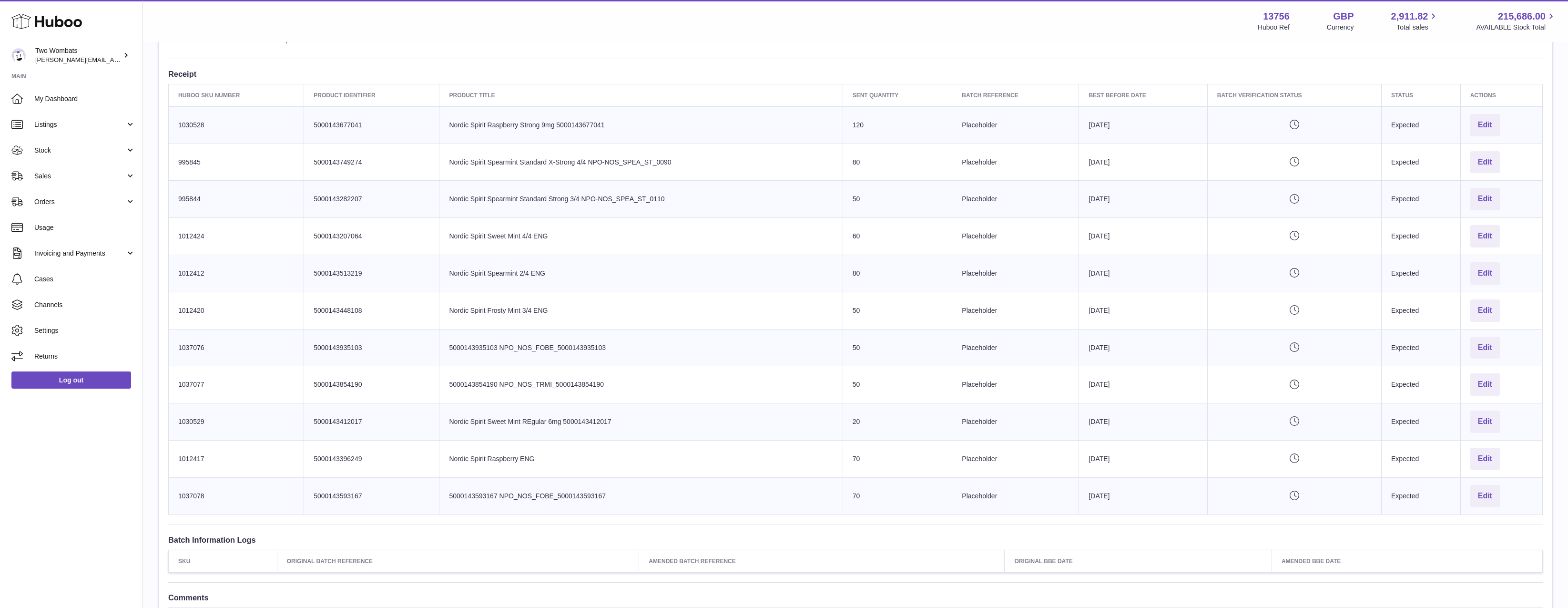
drag, startPoint x: 469, startPoint y: 238, endPoint x: 590, endPoint y: 238, distance: 121.0
click at [589, 238] on td "Product title Nordic Spirit Sweet Mint 4/4 ENG" at bounding box center [640, 236] width 403 height 37
click at [592, 238] on td "Product title Nordic Spirit Sweet Mint 4/4 ENG" at bounding box center [640, 236] width 403 height 37
drag, startPoint x: 592, startPoint y: 238, endPoint x: 455, endPoint y: 244, distance: 137.1
click at [455, 244] on td "Product title Nordic Spirit Sweet Mint 4/4 ENG" at bounding box center [640, 236] width 403 height 37
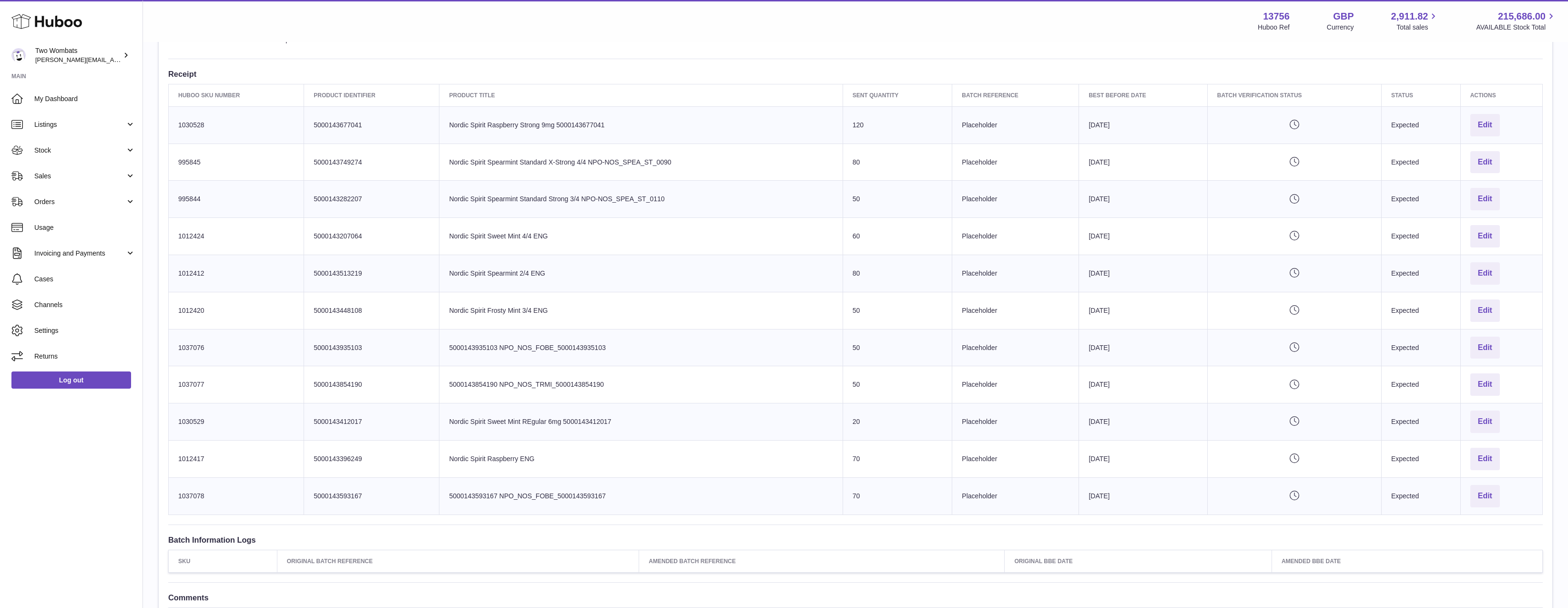
click at [454, 241] on td "Product title Nordic Spirit Sweet Mint 4/4 ENG" at bounding box center [640, 236] width 403 height 37
drag, startPoint x: 491, startPoint y: 228, endPoint x: 572, endPoint y: 248, distance: 83.4
click at [570, 249] on td "Product title Nordic Spirit Sweet Mint 4/4 ENG" at bounding box center [640, 236] width 403 height 37
click at [575, 247] on td "Product title Nordic Spirit Sweet Mint 4/4 ENG" at bounding box center [640, 236] width 403 height 37
drag, startPoint x: 608, startPoint y: 404, endPoint x: 537, endPoint y: 266, distance: 155.2
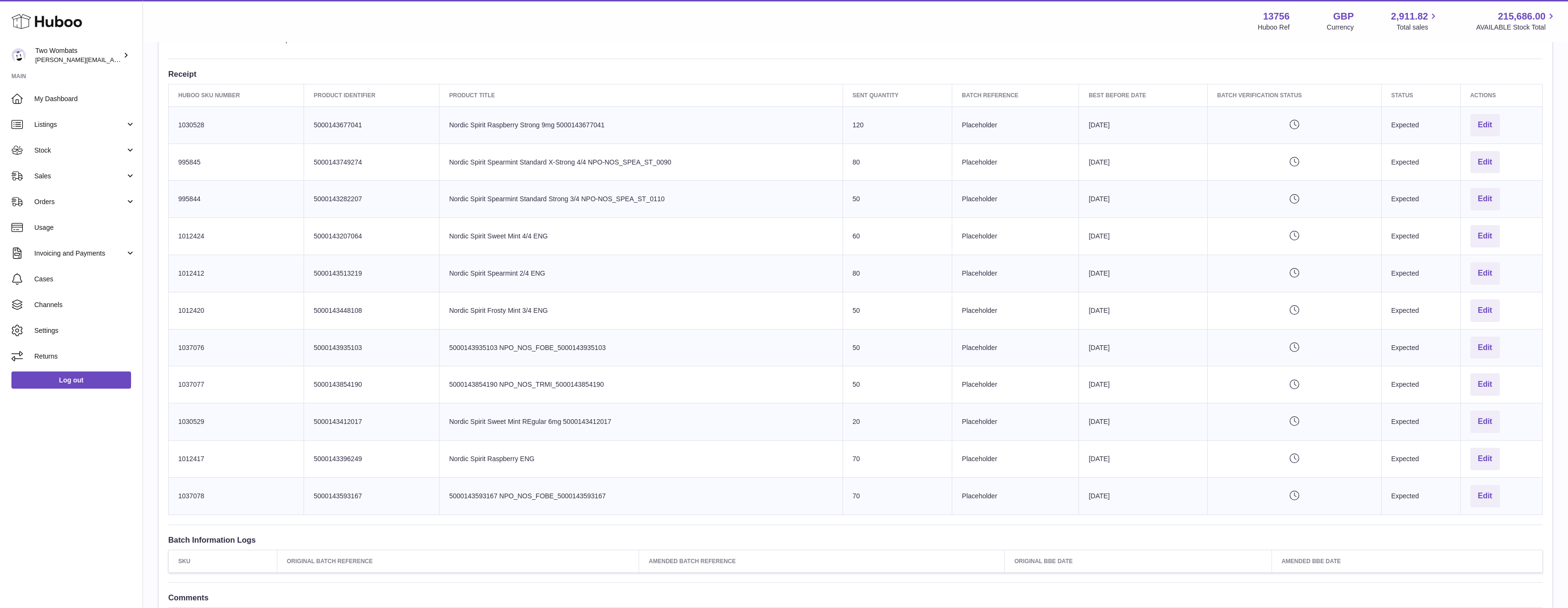
click at [537, 266] on tbody "Huboo SKU Number 1030528 Client Identifier 5000143677041 Product title Nordic S…" at bounding box center [855, 310] width 1374 height 408
click at [537, 266] on td "Product title Nordic Spirit Spearmint 2/4 ENG" at bounding box center [640, 274] width 403 height 37
drag, startPoint x: 442, startPoint y: 141, endPoint x: 752, endPoint y: 457, distance: 442.7
click at [752, 457] on tbody "Huboo SKU Number 1030528 Client Identifier 5000143677041 Product title Nordic S…" at bounding box center [855, 310] width 1374 height 408
click at [744, 448] on td "Product title Nordic Spirit Raspberry ENG" at bounding box center [640, 459] width 403 height 37
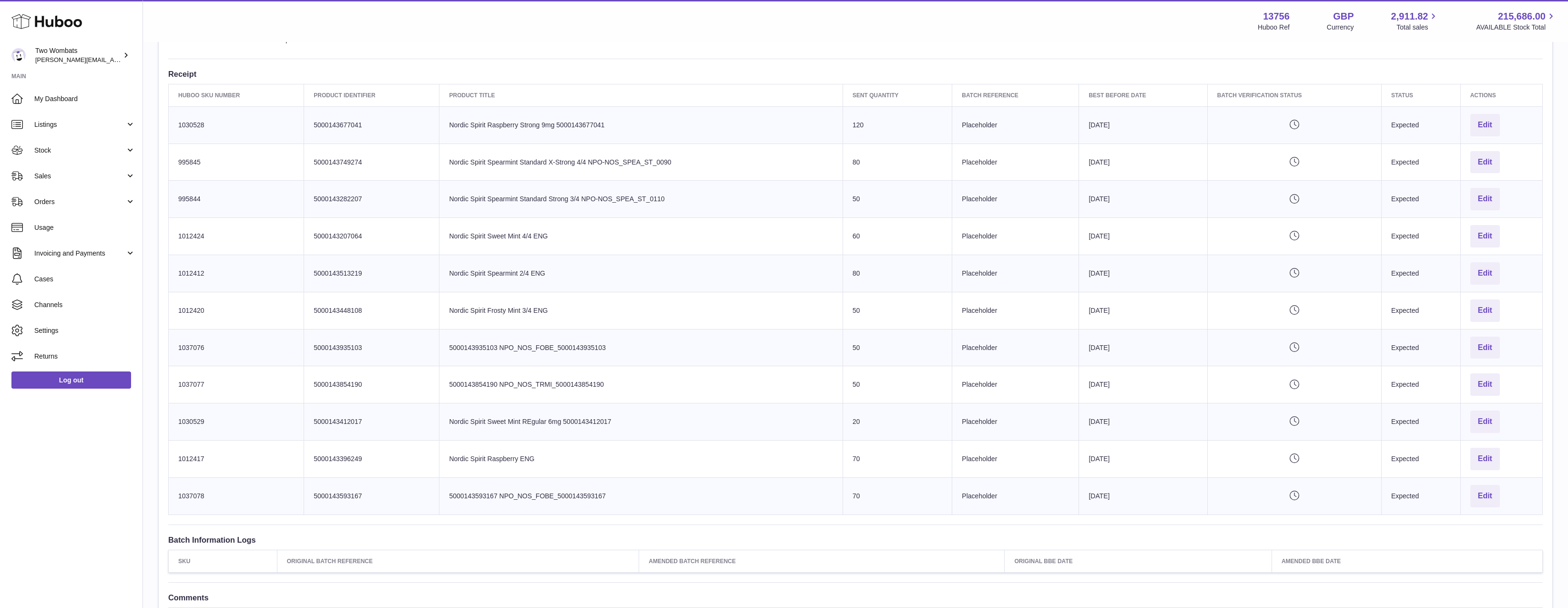
drag, startPoint x: 744, startPoint y: 448, endPoint x: 427, endPoint y: 194, distance: 406.2
click at [427, 194] on tbody "Huboo SKU Number 1030528 Client Identifier 5000143677041 Product title Nordic S…" at bounding box center [855, 310] width 1374 height 408
click at [427, 194] on td "Client Identifier 5000143282207" at bounding box center [371, 200] width 135 height 37
drag, startPoint x: 515, startPoint y: 132, endPoint x: 574, endPoint y: 283, distance: 162.1
click at [573, 276] on tbody "Huboo SKU Number 1030528 Client Identifier 5000143677041 Product title Nordic S…" at bounding box center [855, 310] width 1374 height 408
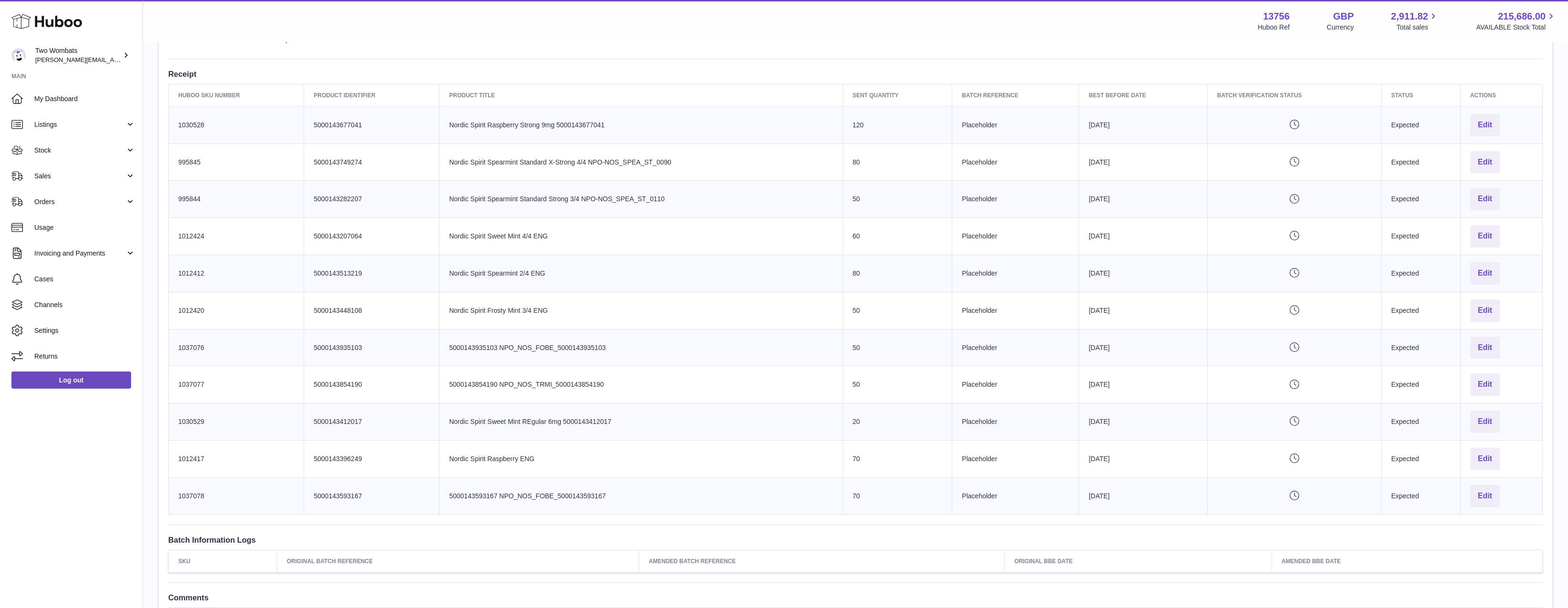
click at [575, 283] on td "Product title Nordic Spirit Spearmint 2/4 ENG" at bounding box center [640, 274] width 403 height 37
click at [640, 455] on td "Product title Nordic Spirit Raspberry ENG" at bounding box center [640, 459] width 403 height 37
drag, startPoint x: 582, startPoint y: 509, endPoint x: 461, endPoint y: 261, distance: 275.9
click at [490, 314] on div "**********" at bounding box center [855, 225] width 1393 height 834
click at [461, 261] on td "Product title Nordic Spirit Spearmint 2/4 ENG" at bounding box center [640, 274] width 403 height 37
